Goal: Transaction & Acquisition: Purchase product/service

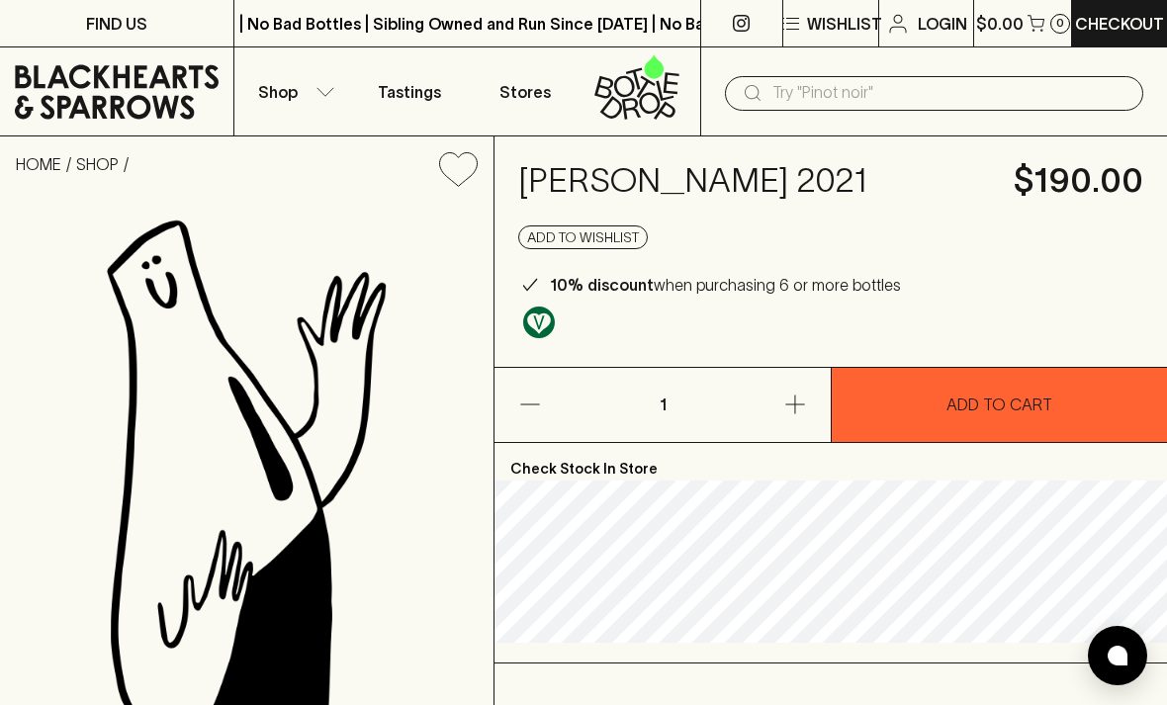
click at [828, 86] on input "text" at bounding box center [950, 93] width 355 height 32
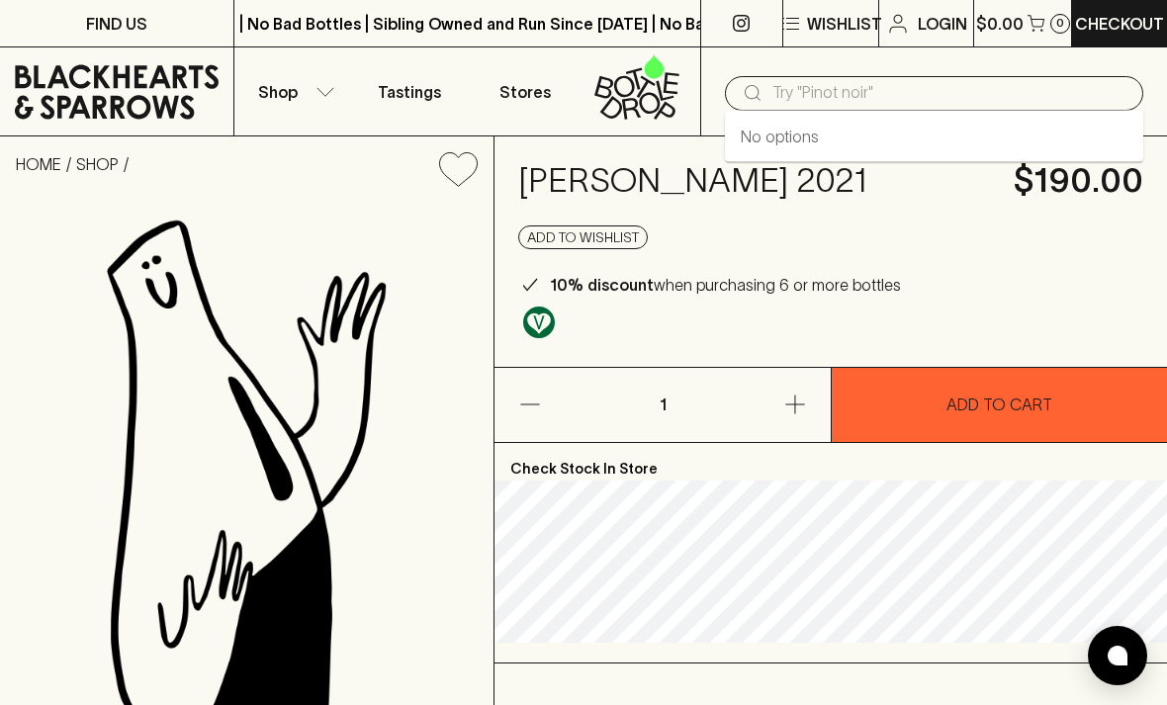
click at [837, 101] on input "text" at bounding box center [950, 93] width 355 height 32
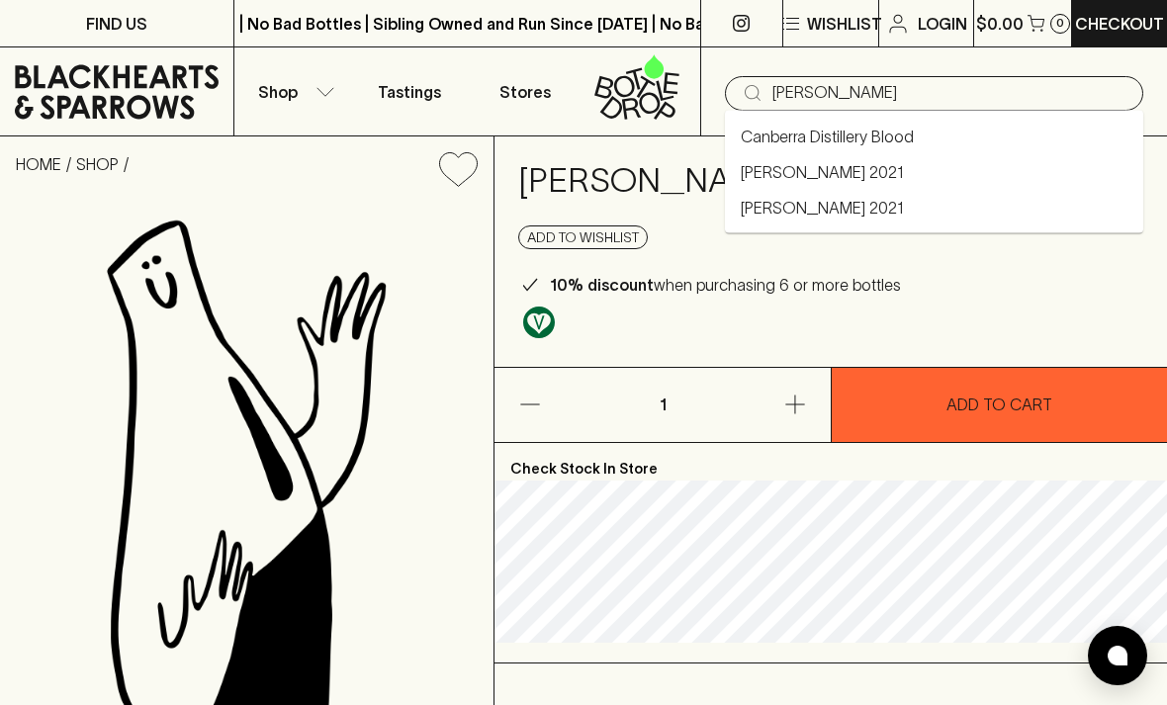
type input "[PERSON_NAME]"
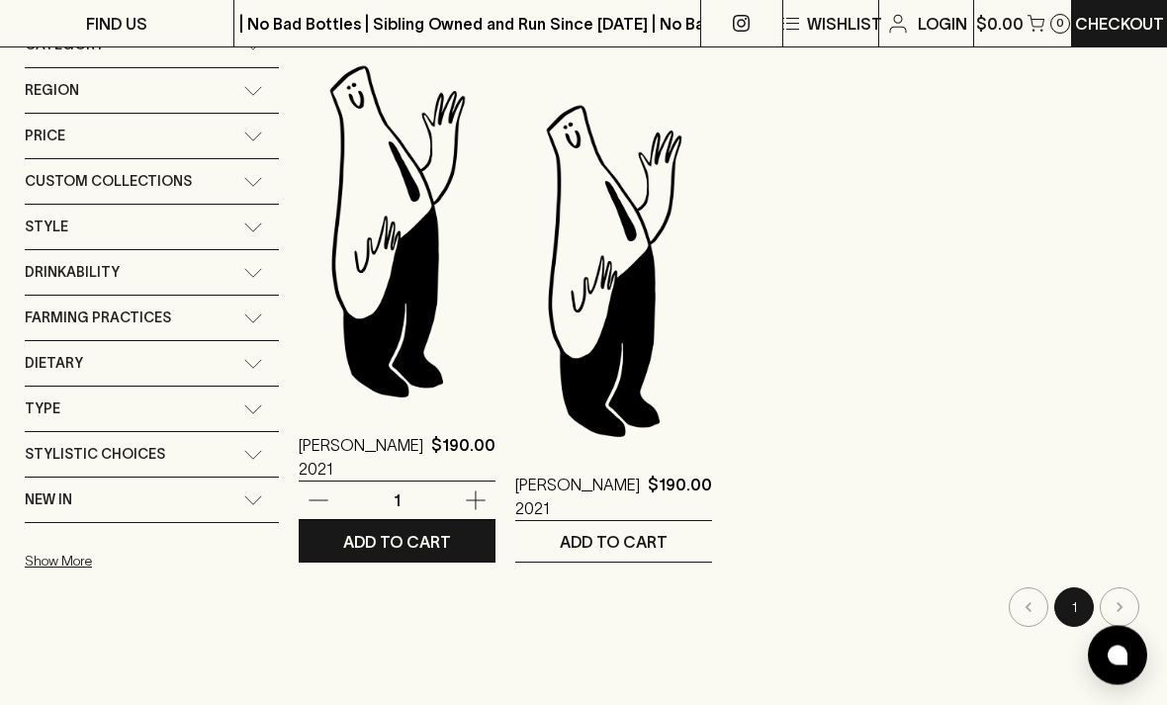
scroll to position [302, 0]
click at [400, 274] on img at bounding box center [397, 230] width 197 height 346
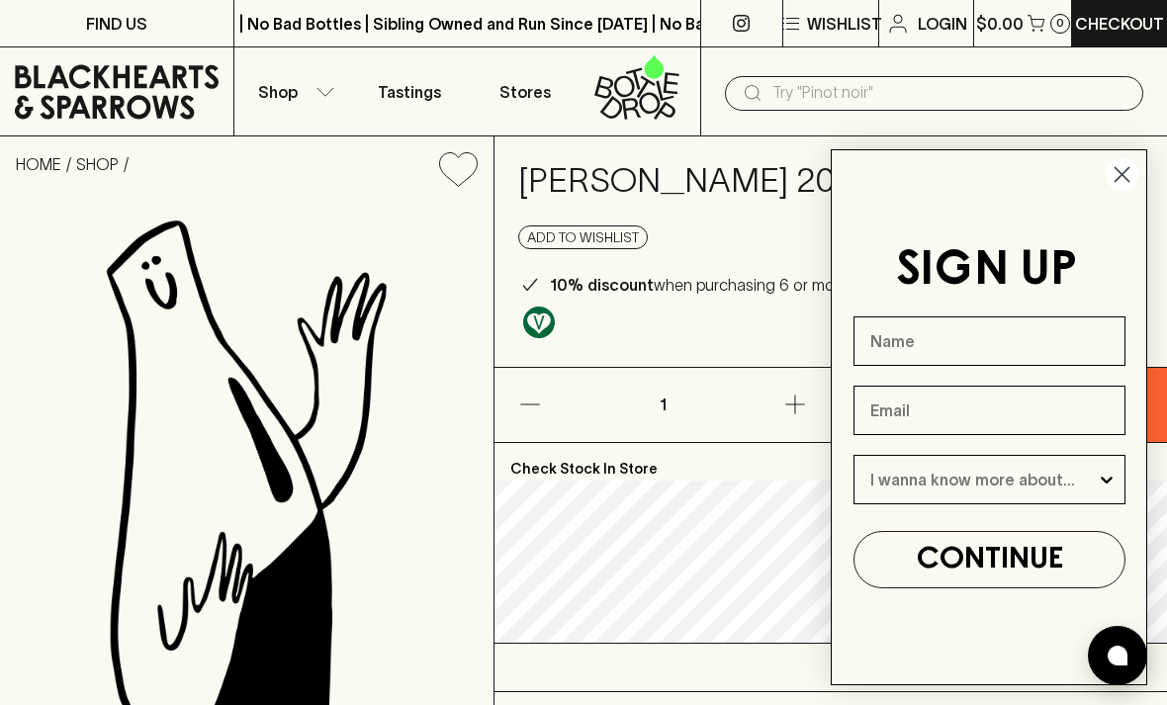
click at [1125, 191] on circle "Close dialog" at bounding box center [1122, 174] width 33 height 33
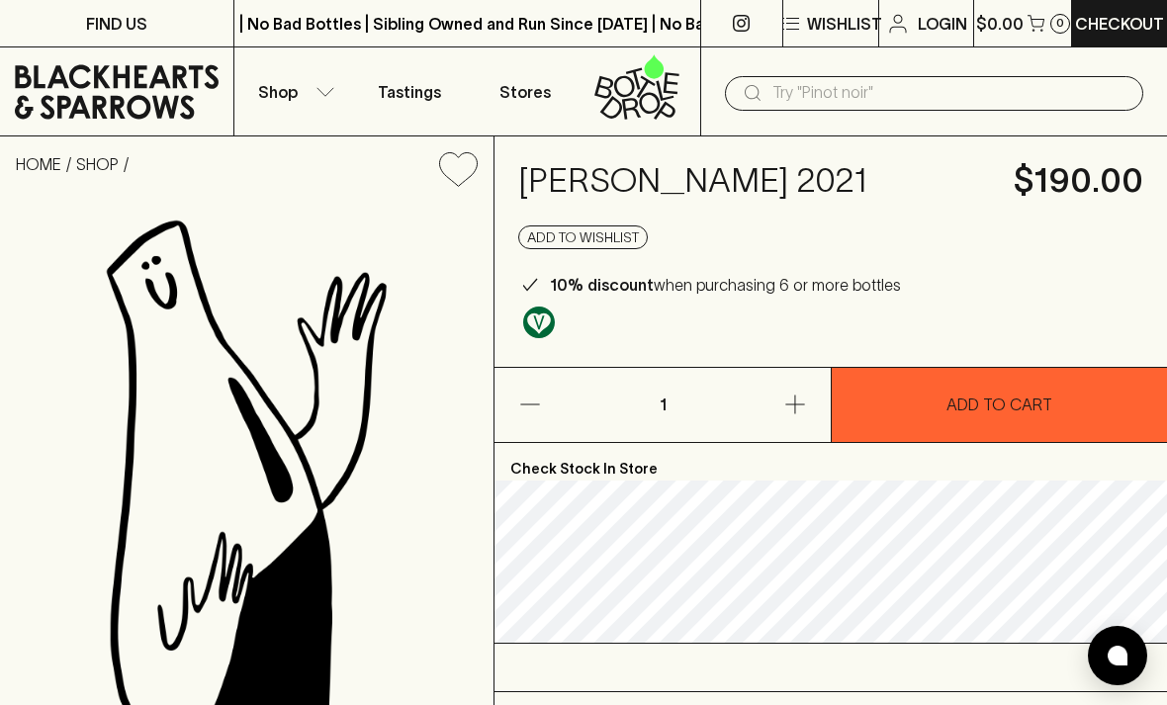
click at [796, 416] on icon "button" at bounding box center [796, 405] width 24 height 24
click at [799, 416] on icon "button" at bounding box center [796, 405] width 24 height 24
click at [800, 415] on icon "button" at bounding box center [794, 405] width 19 height 19
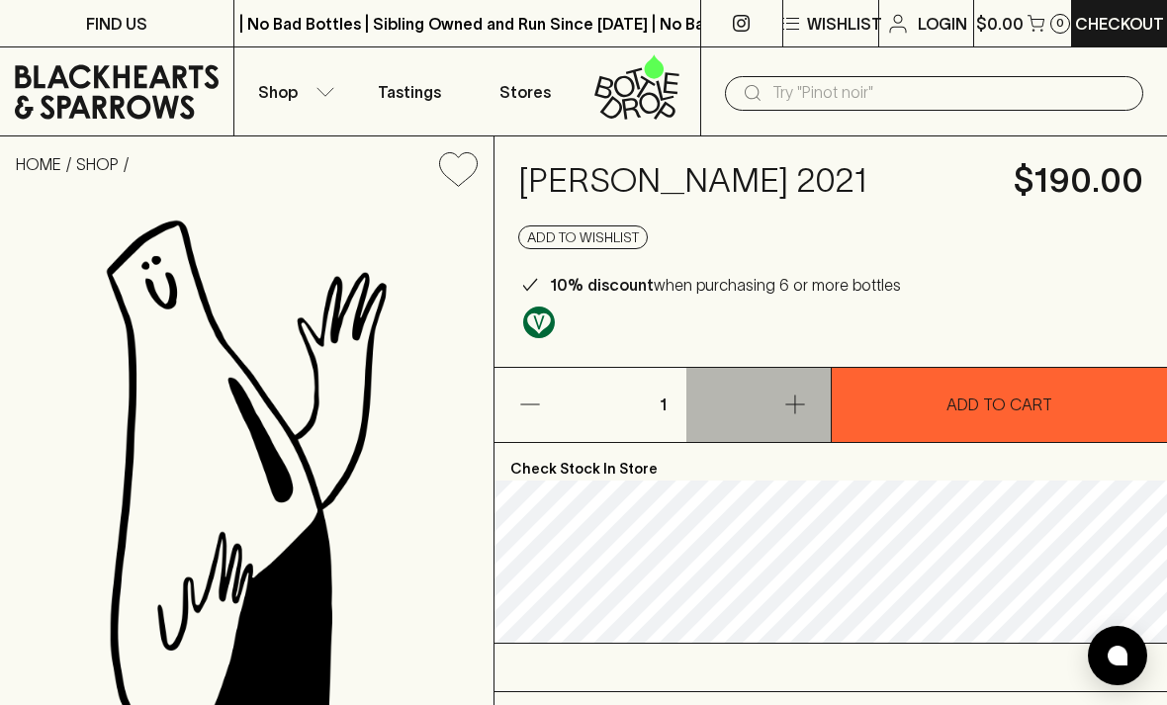
click at [808, 442] on button "button" at bounding box center [759, 405] width 144 height 74
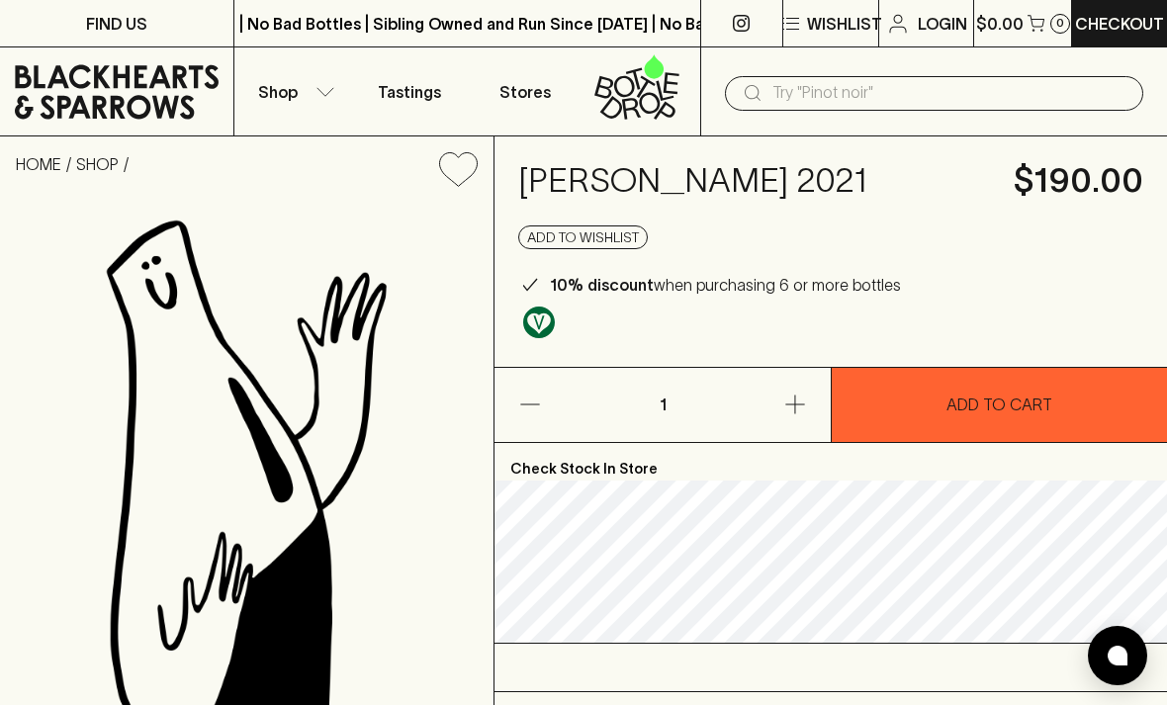
click at [797, 415] on icon "button" at bounding box center [794, 405] width 19 height 19
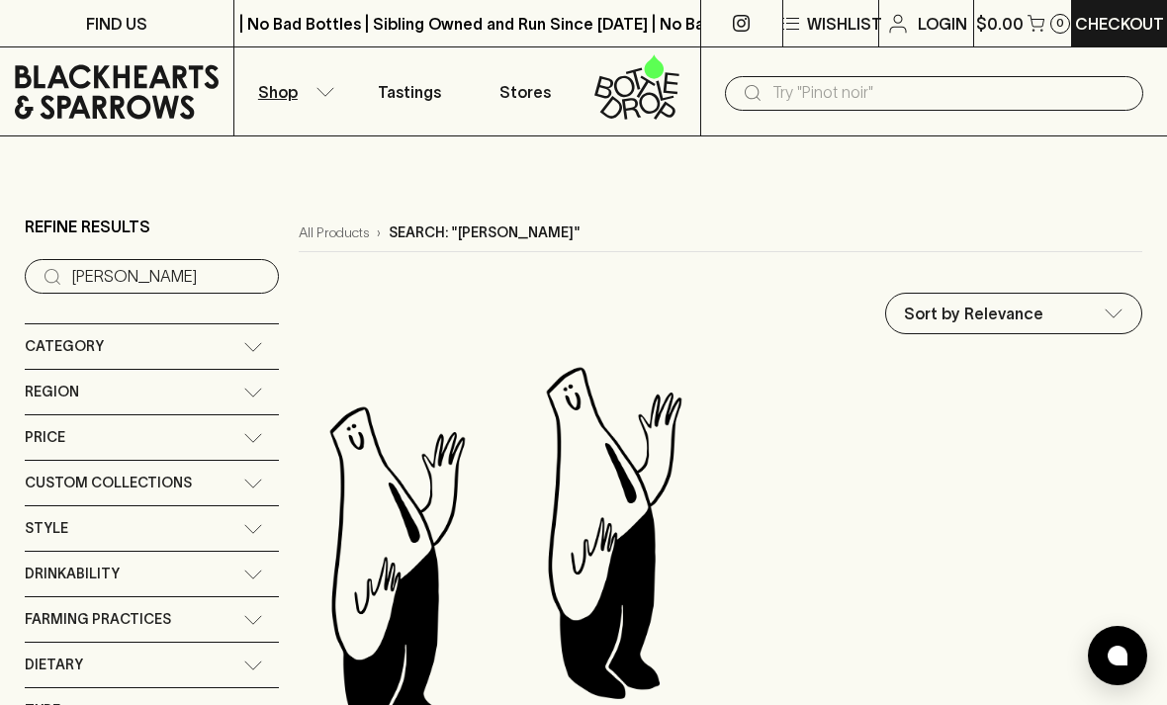
click at [618, 502] on img at bounding box center [613, 532] width 197 height 346
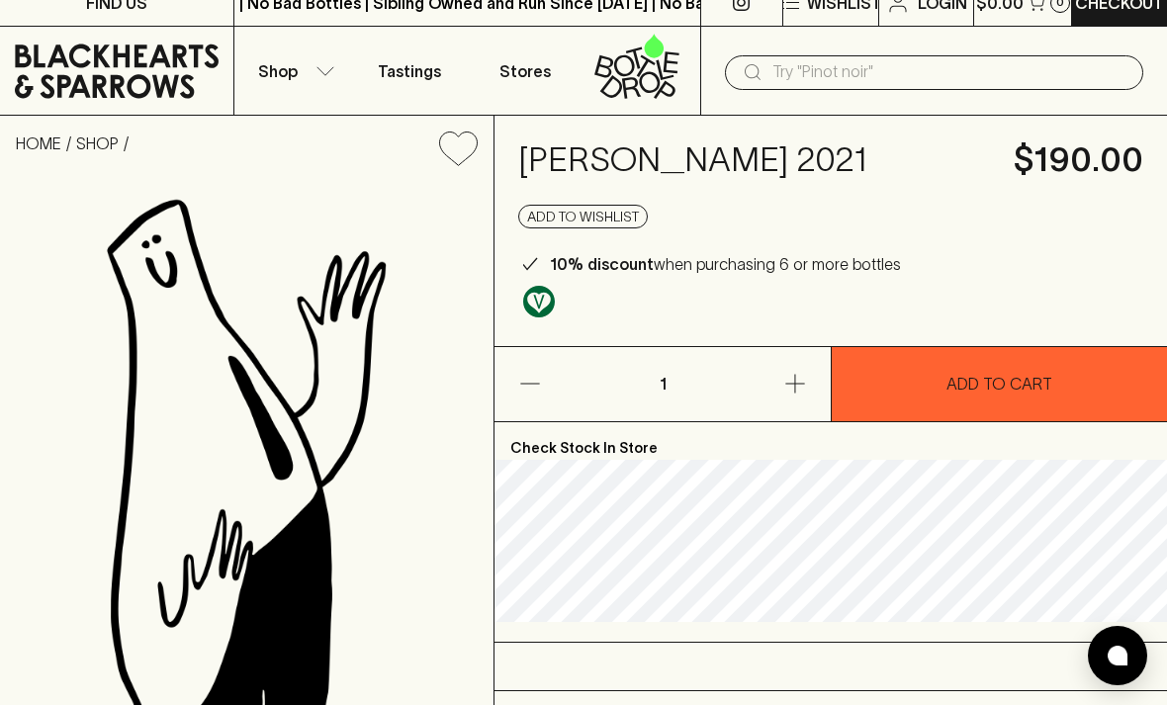
scroll to position [23, 0]
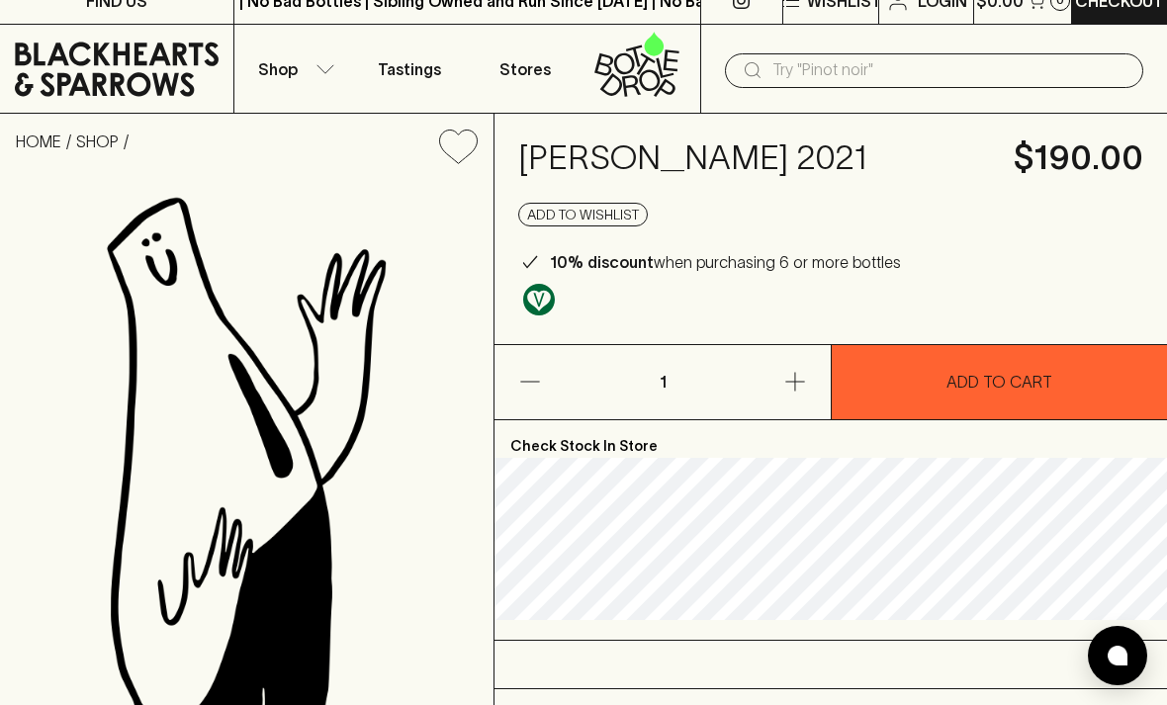
click at [801, 394] on icon "button" at bounding box center [796, 382] width 24 height 24
click at [802, 394] on icon "button" at bounding box center [796, 382] width 24 height 24
click at [1015, 394] on p "ADD TO CART" at bounding box center [1000, 382] width 106 height 24
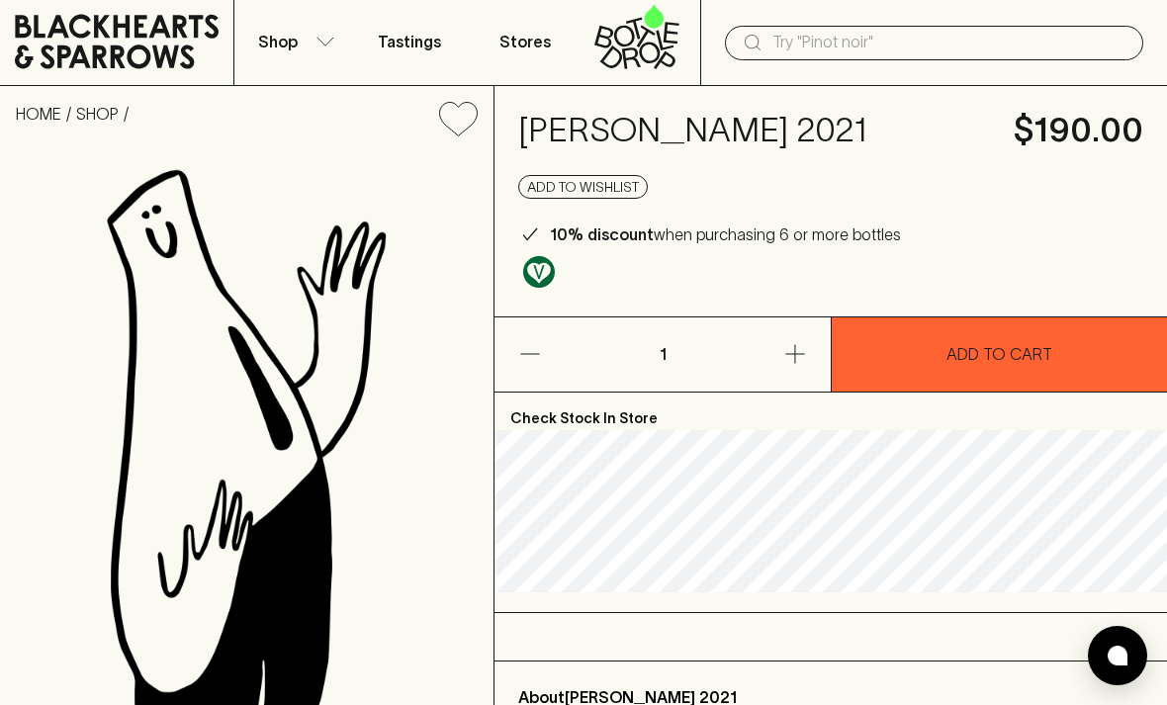
scroll to position [0, 0]
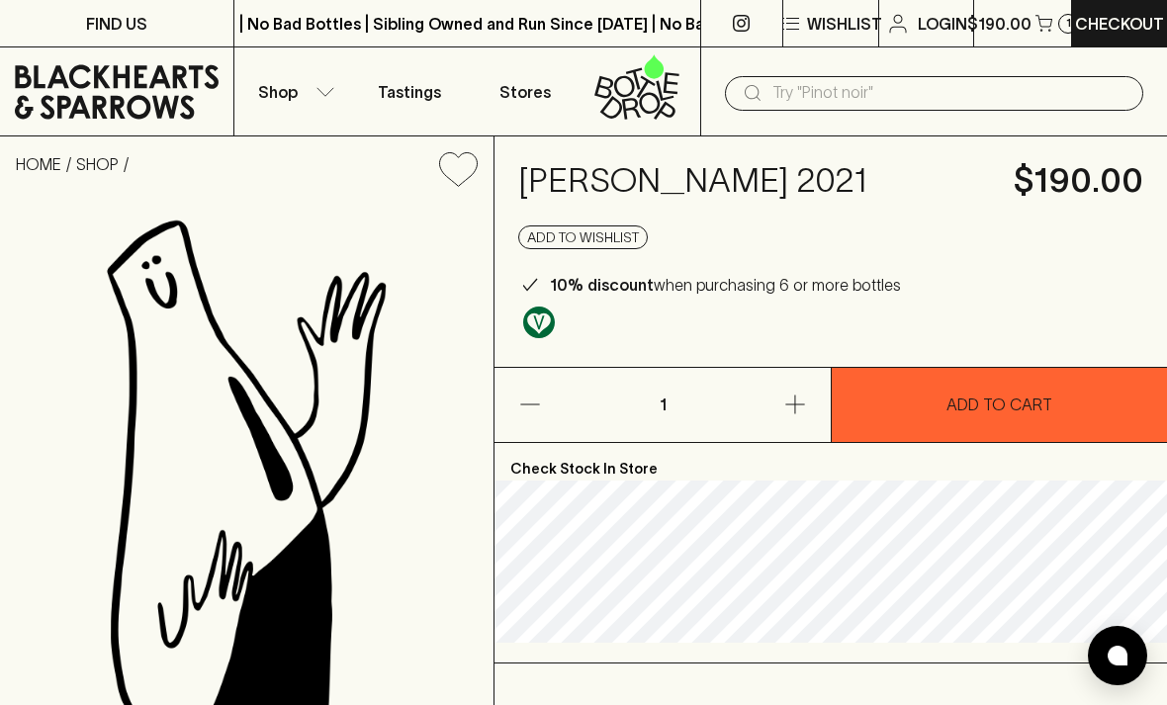
click at [1061, 17] on div "1" at bounding box center [1069, 24] width 20 height 20
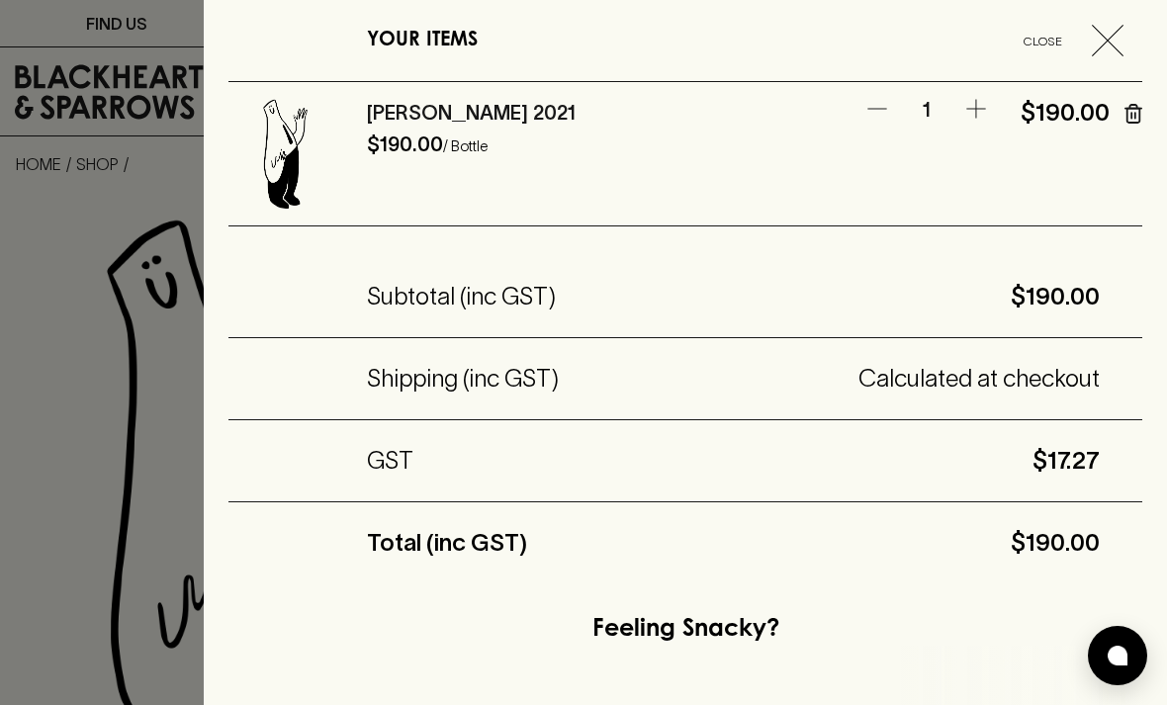
click at [1009, 26] on button "Close" at bounding box center [1071, 41] width 138 height 32
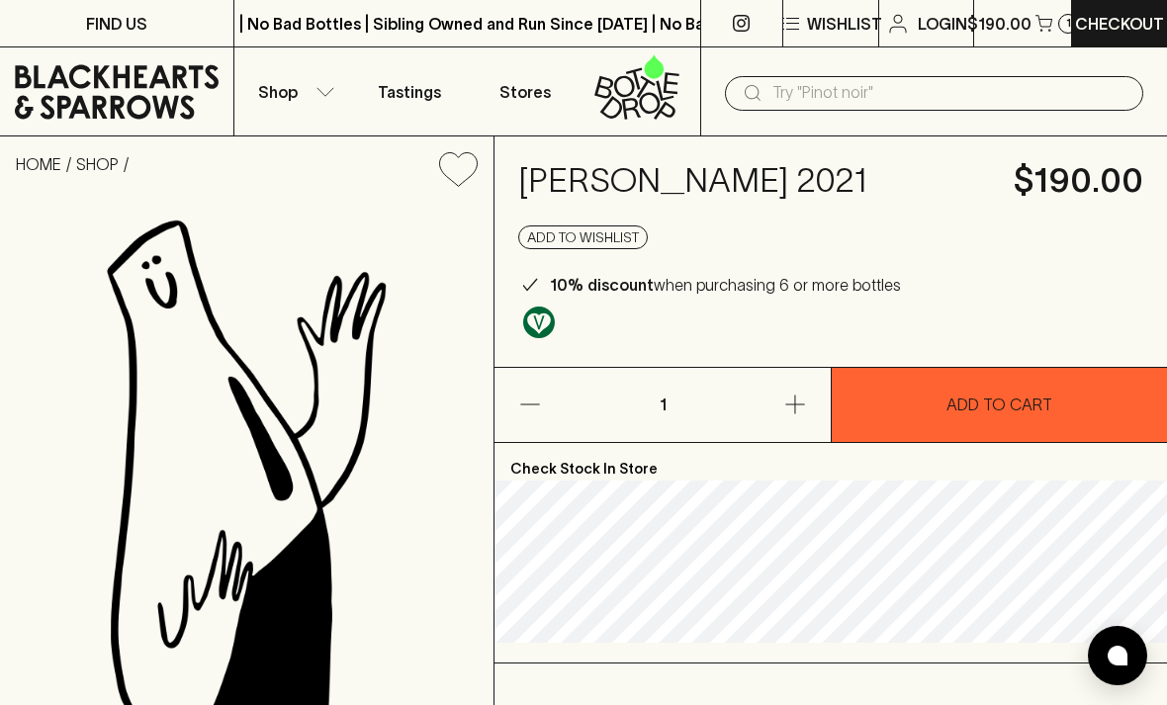
click at [1116, 24] on p "Checkout" at bounding box center [1119, 24] width 89 height 24
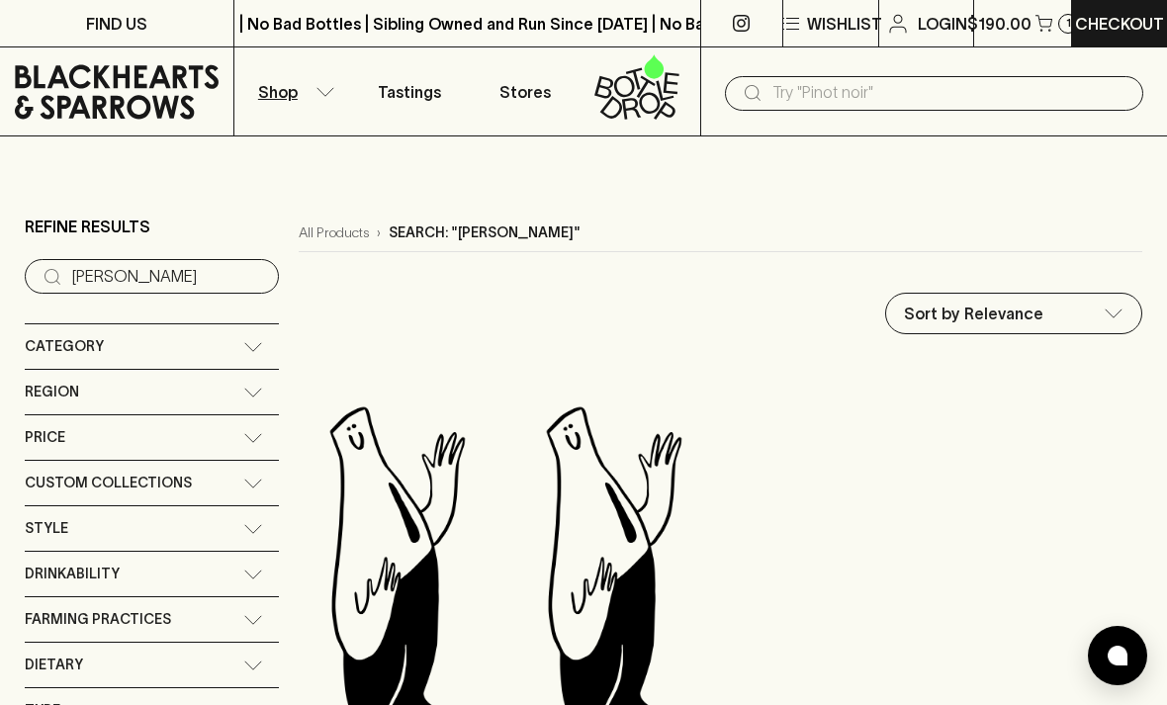
click at [1037, 19] on icon "button" at bounding box center [1044, 23] width 17 height 17
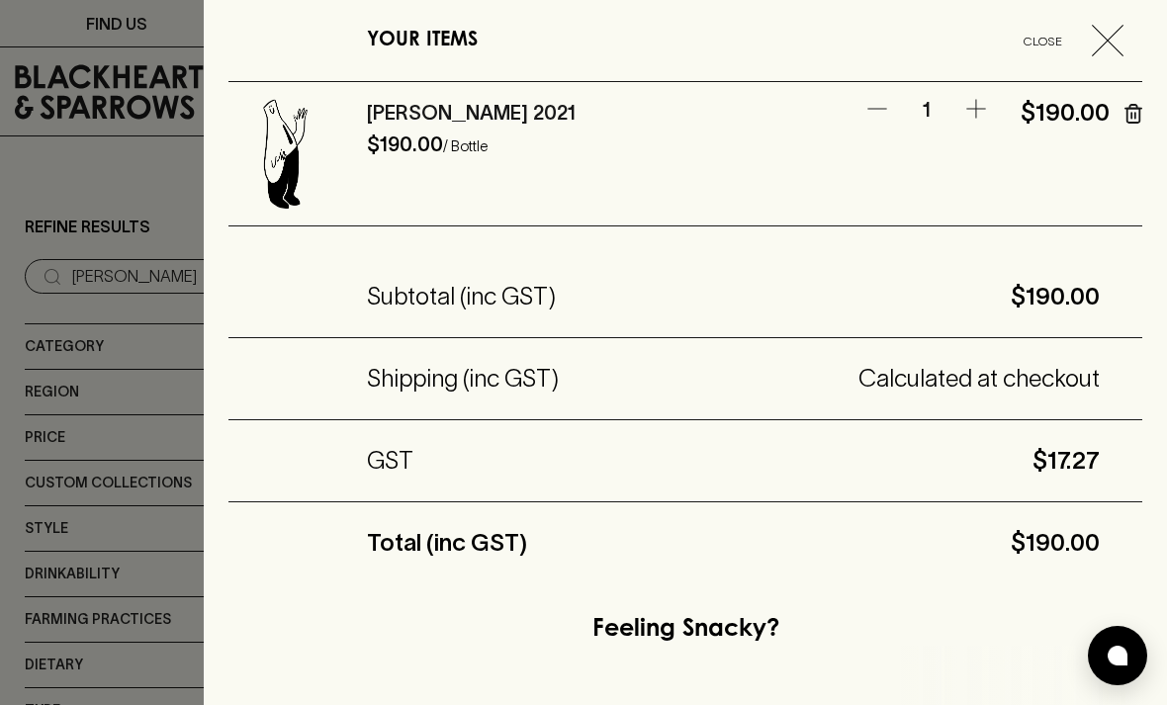
click at [985, 103] on icon "button" at bounding box center [977, 109] width 24 height 24
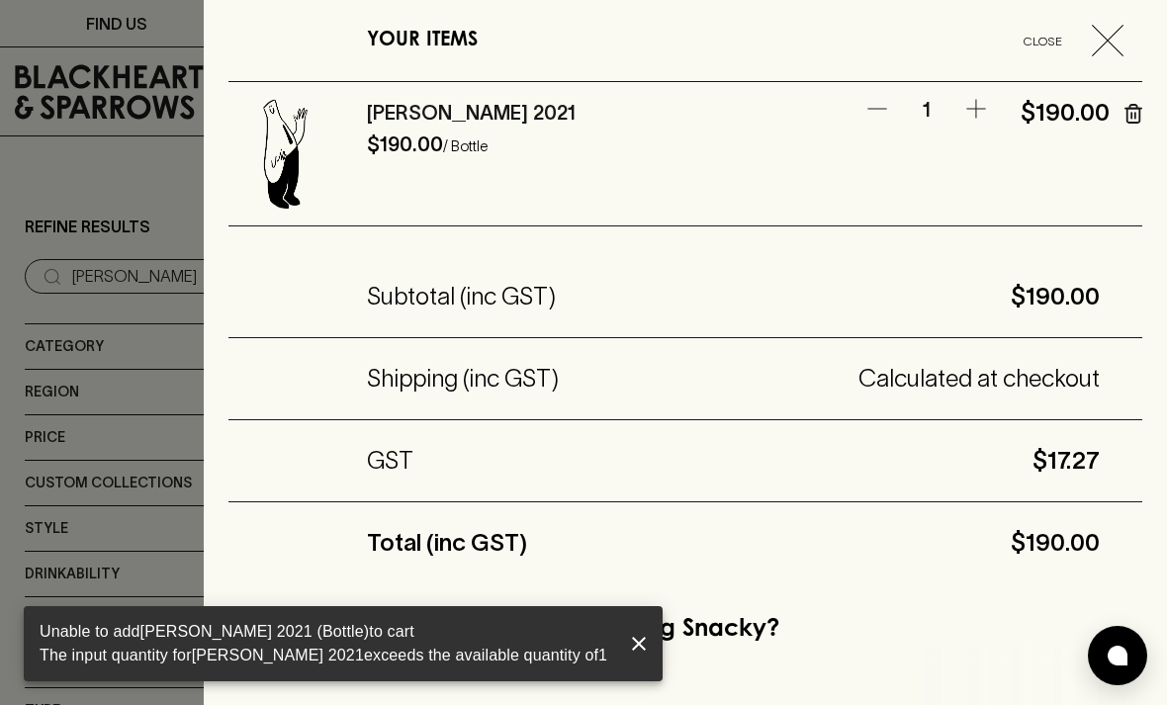
click at [983, 110] on icon "button" at bounding box center [977, 109] width 24 height 24
click at [1132, 121] on icon "button" at bounding box center [1134, 114] width 18 height 20
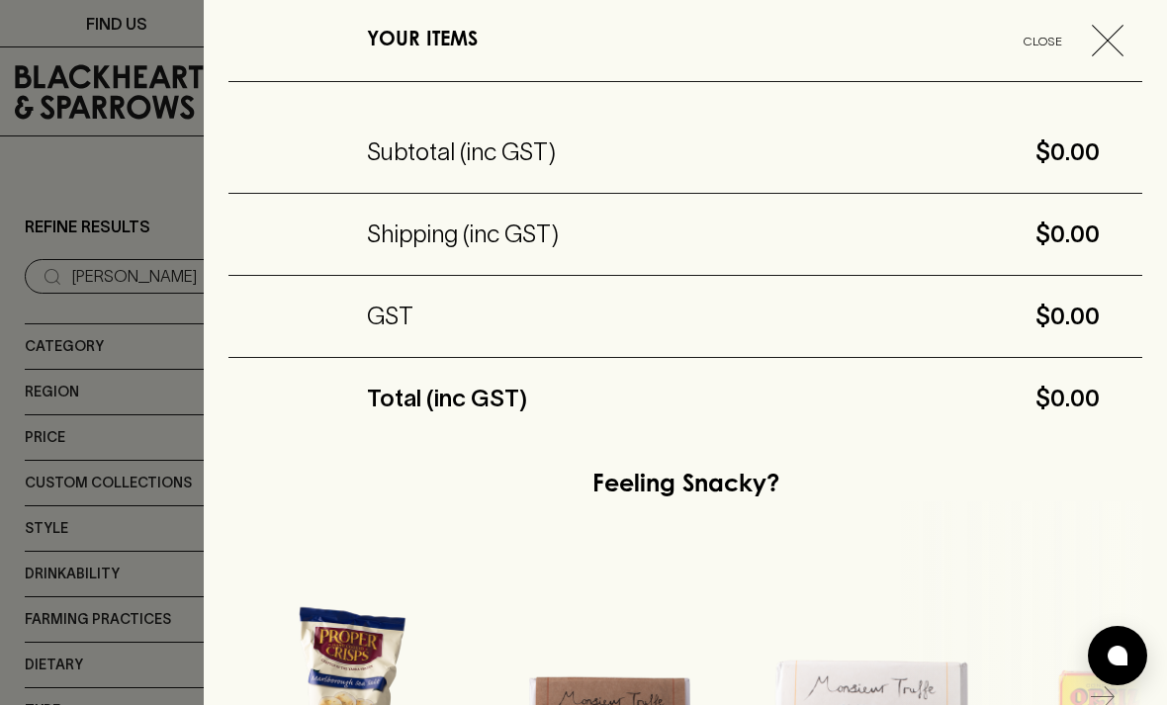
click at [1124, 31] on span "button" at bounding box center [1117, 41] width 51 height 32
